Goal: Task Accomplishment & Management: Manage account settings

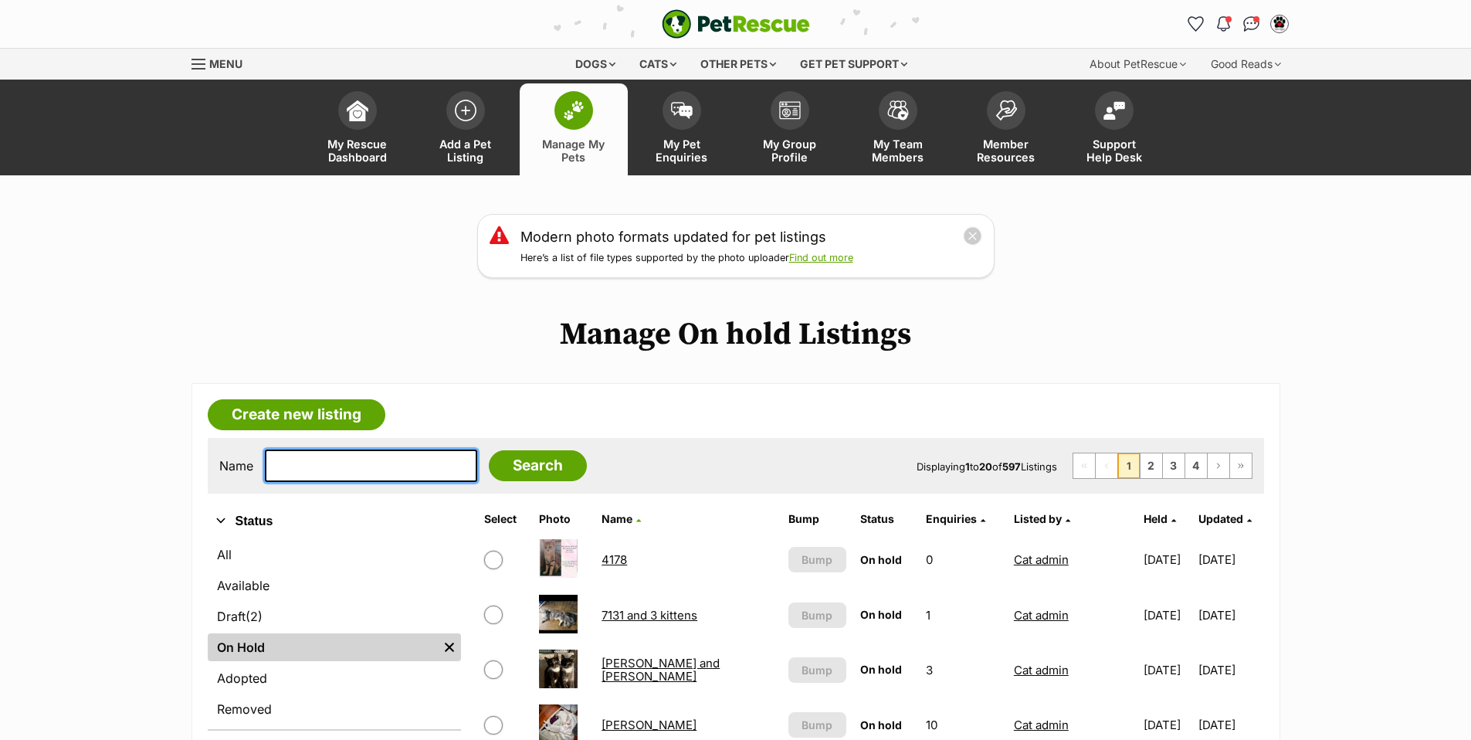
click at [354, 476] on input "text" at bounding box center [371, 465] width 212 height 32
type input "willis"
click at [489, 450] on input "Search" at bounding box center [538, 465] width 98 height 31
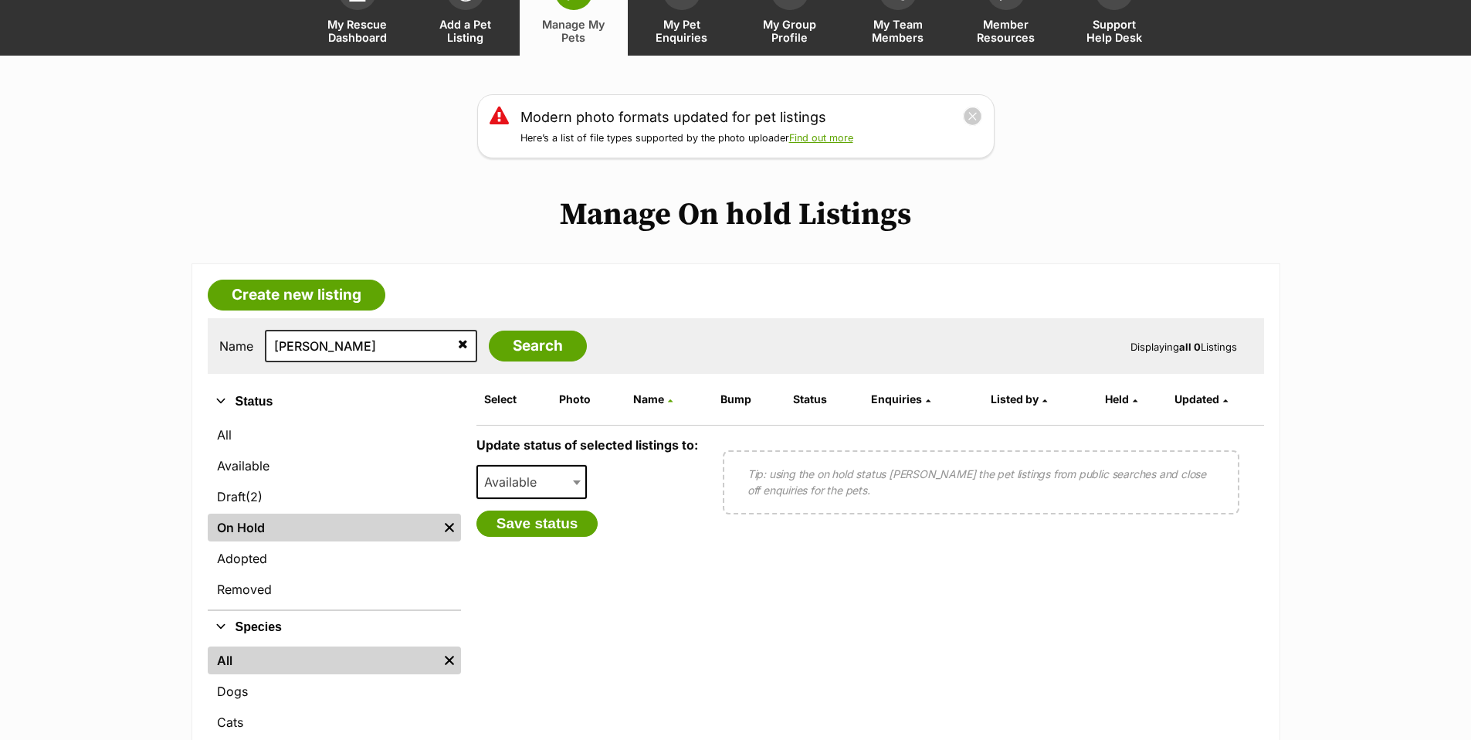
scroll to position [120, 0]
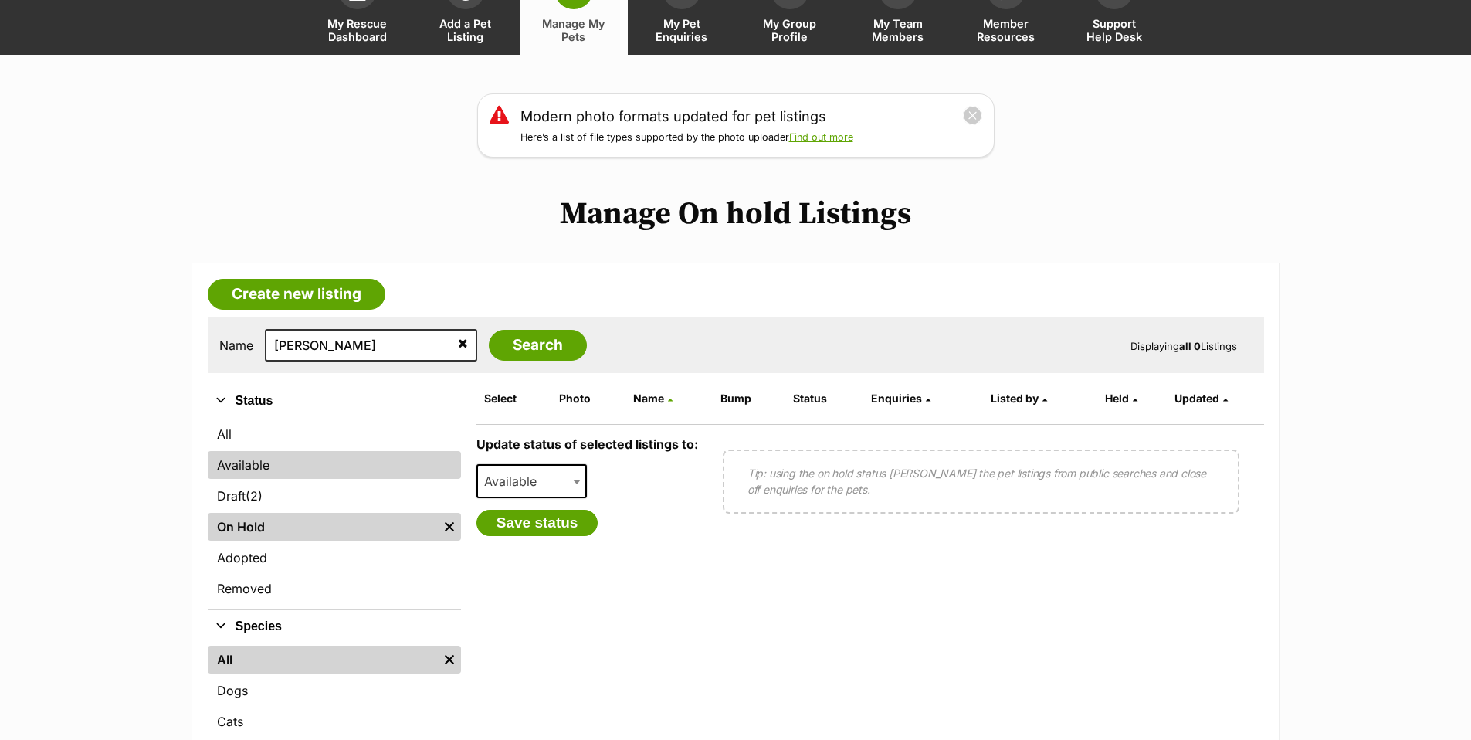
click at [234, 476] on link "Available" at bounding box center [334, 465] width 253 height 28
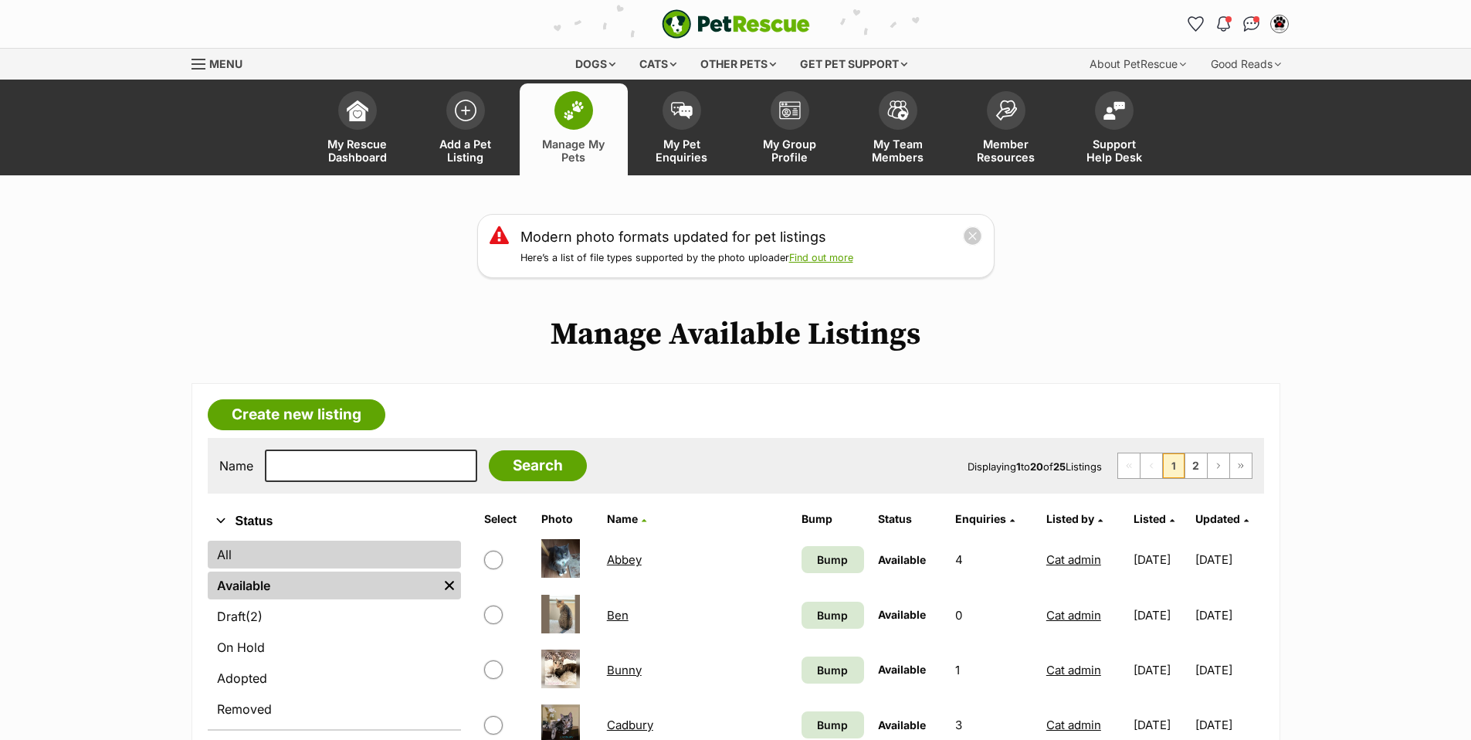
click at [221, 548] on link "All" at bounding box center [334, 554] width 253 height 28
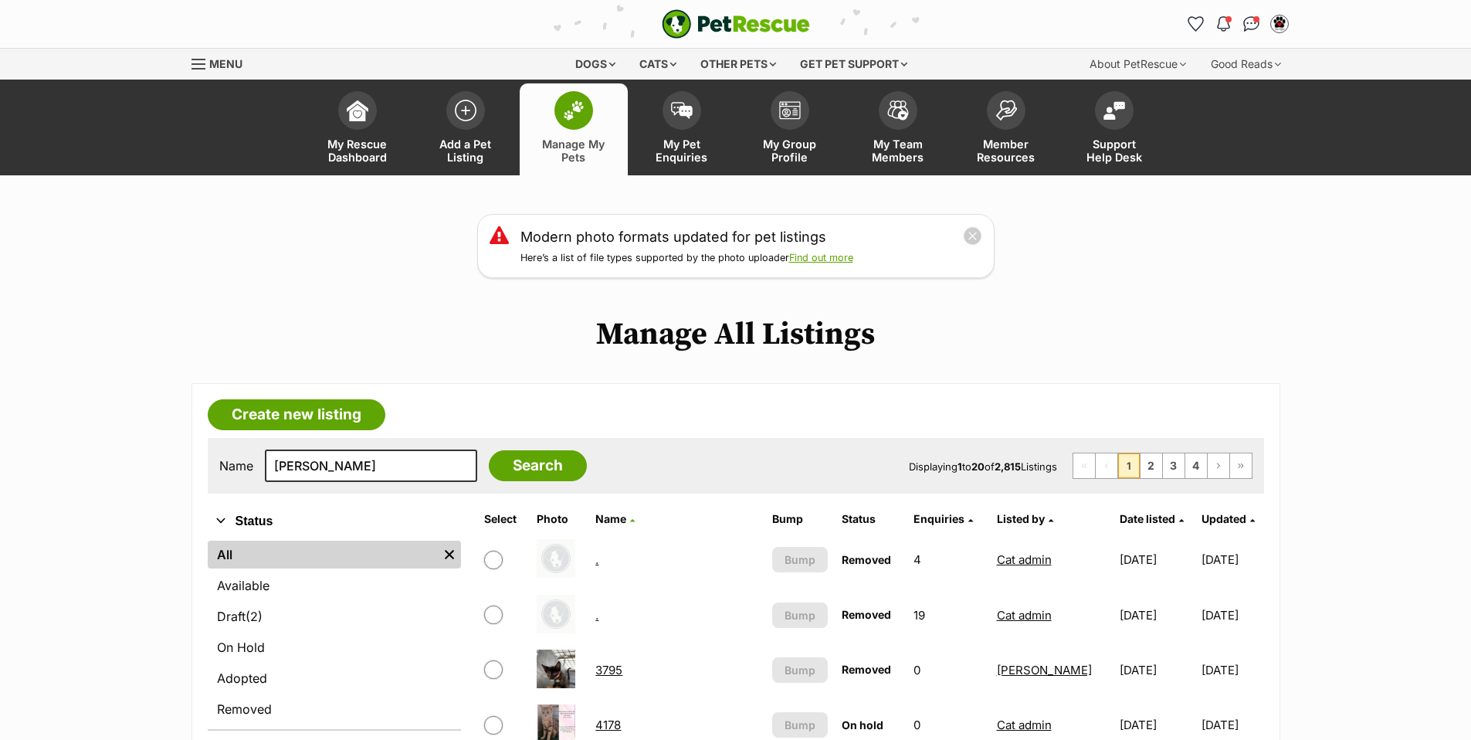
type input "[PERSON_NAME]"
click at [489, 450] on input "Search" at bounding box center [538, 465] width 98 height 31
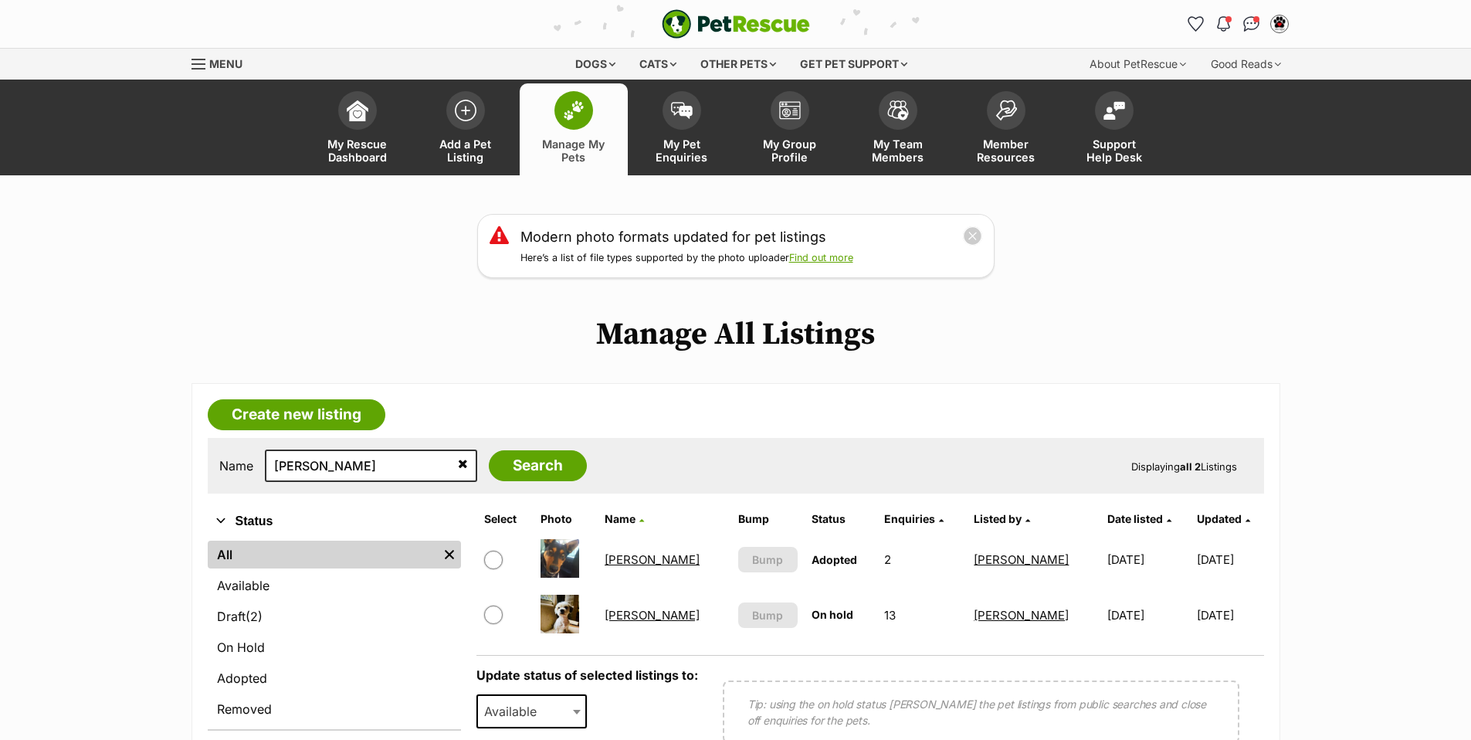
click at [650, 614] on link "[PERSON_NAME]" at bounding box center [651, 615] width 95 height 15
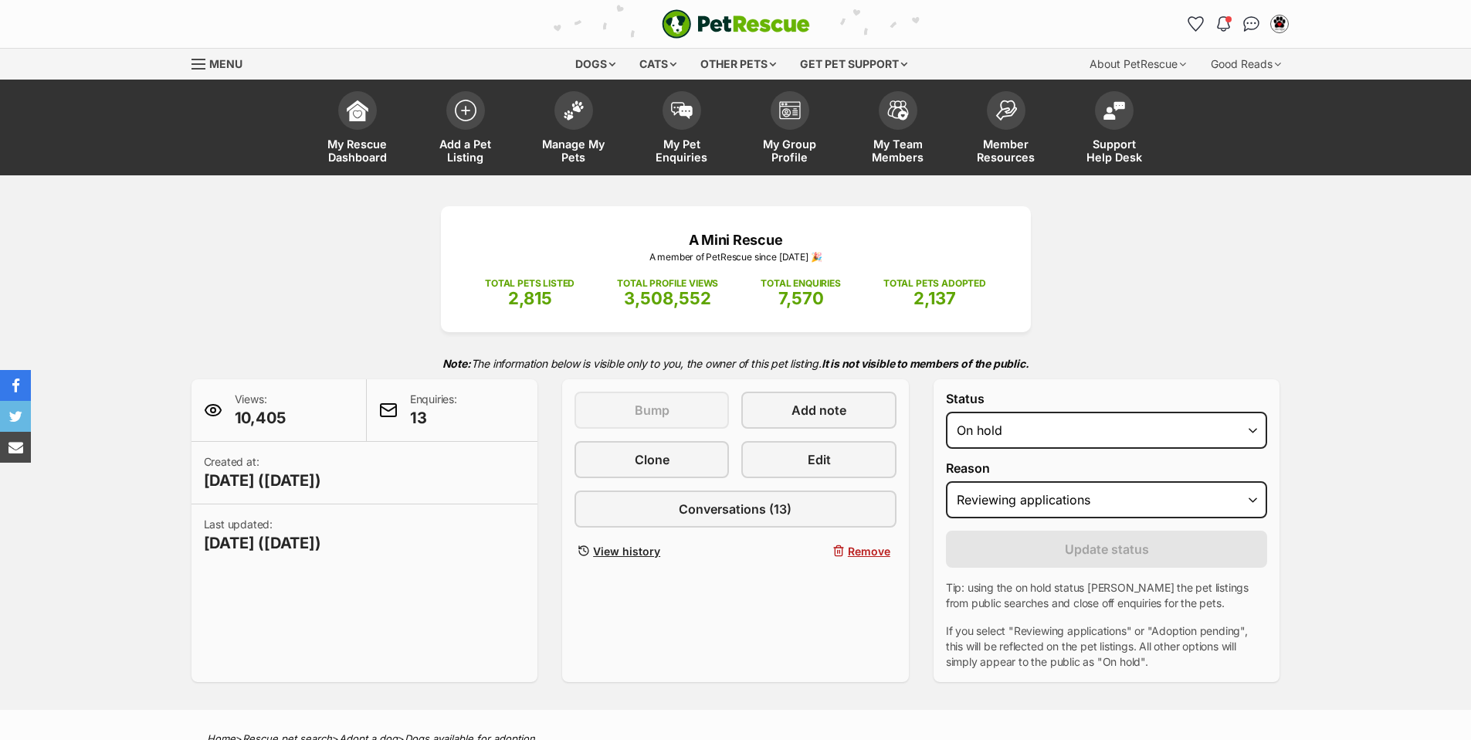
select select "reviewing_applications"
click at [1014, 429] on select "Draft - not available as listing has enquires Available On hold Adopted" at bounding box center [1107, 429] width 322 height 37
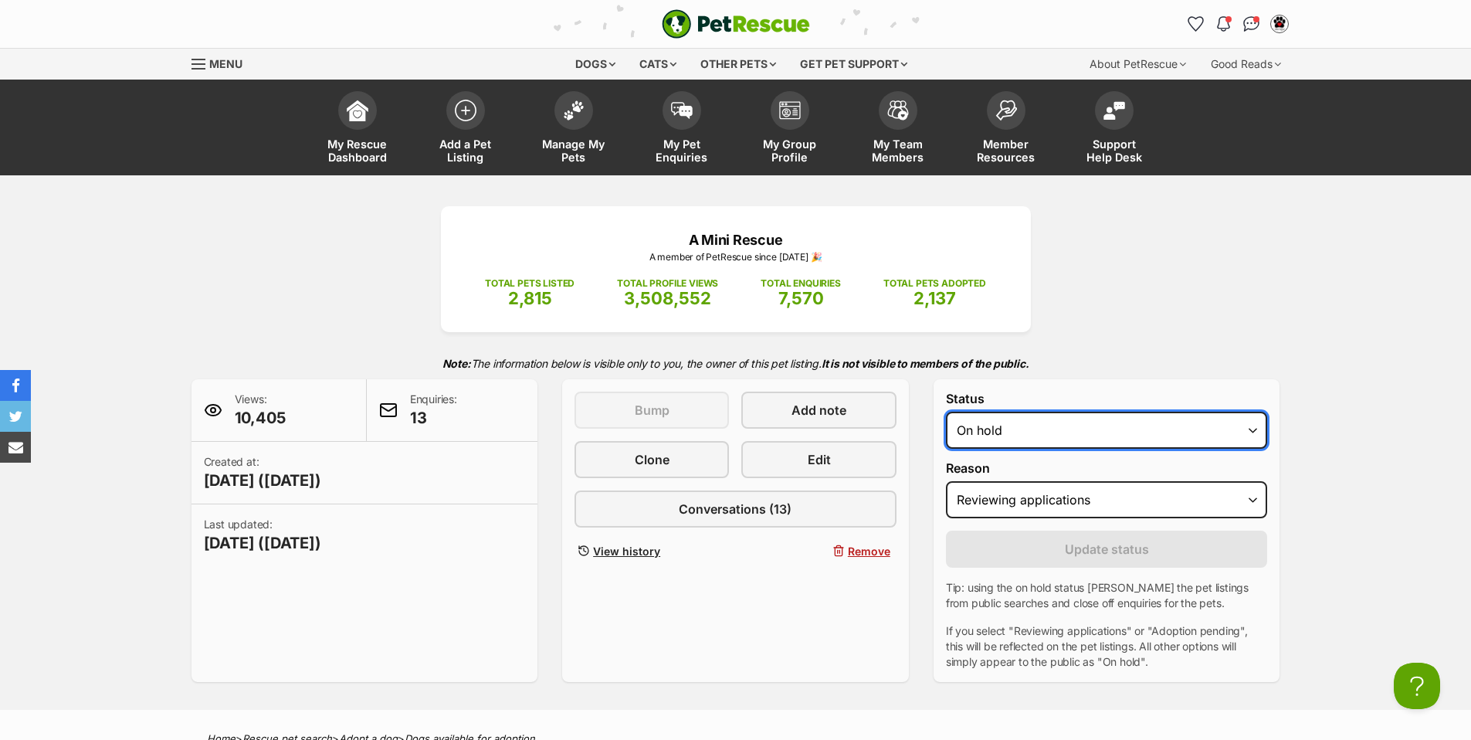
select select "active"
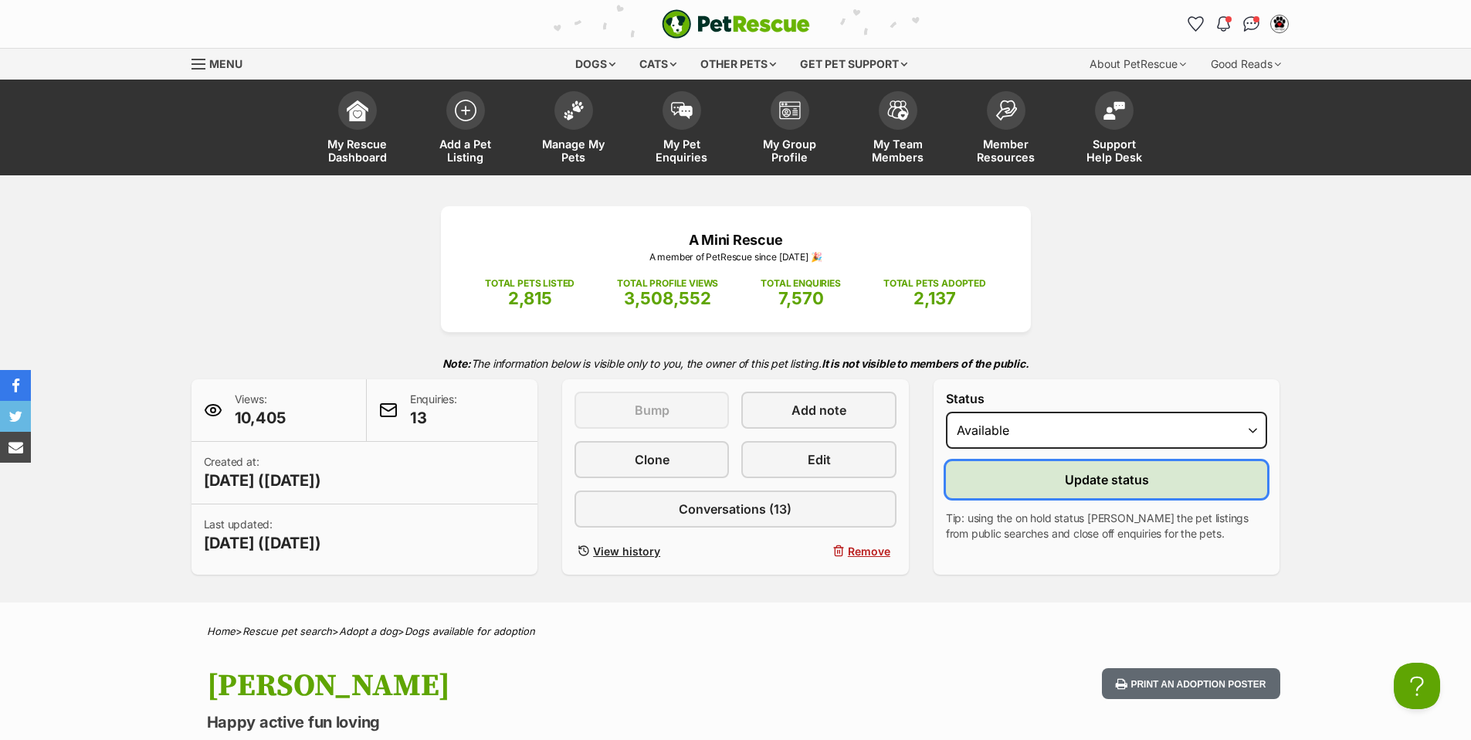
click at [1044, 482] on button "Update status" at bounding box center [1107, 479] width 322 height 37
